Goal: Information Seeking & Learning: Learn about a topic

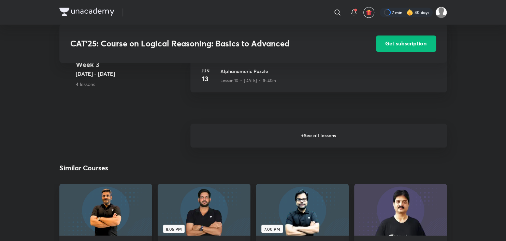
click at [271, 145] on h6 "+ See all lessons" at bounding box center [319, 136] width 257 height 24
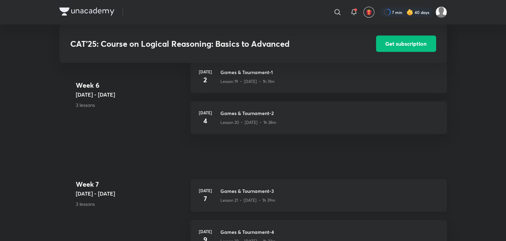
scroll to position [1264, 0]
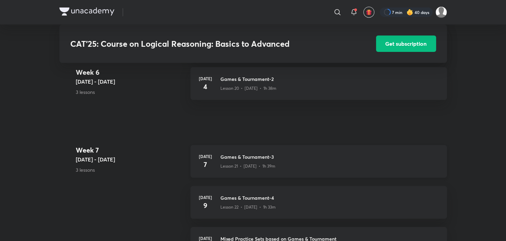
click at [228, 158] on h3 "Games & Tournament-3" at bounding box center [330, 156] width 219 height 7
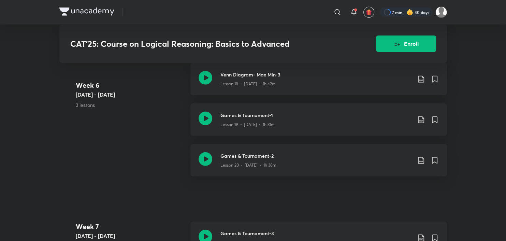
scroll to position [1335, 0]
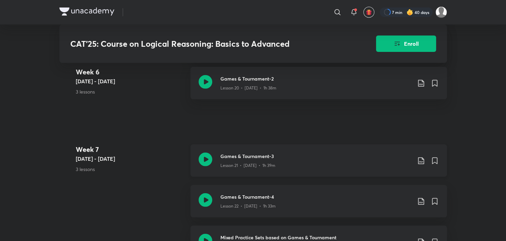
click at [210, 164] on icon at bounding box center [206, 160] width 14 height 14
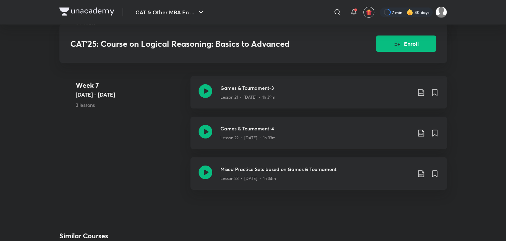
scroll to position [1437, 0]
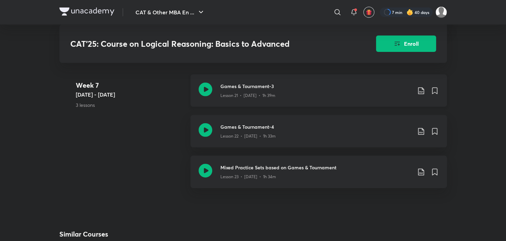
scroll to position [1403, 0]
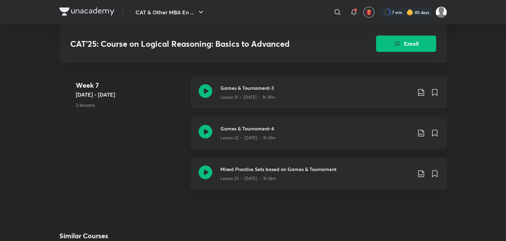
click at [205, 93] on icon at bounding box center [206, 91] width 14 height 14
